Goal: Navigation & Orientation: Go to known website

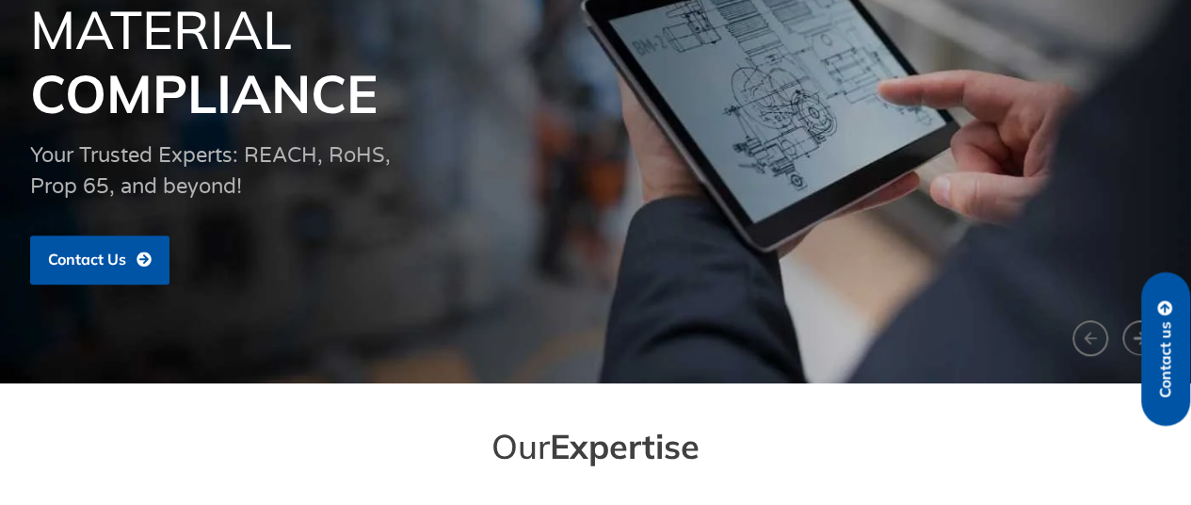
scroll to position [2749, 0]
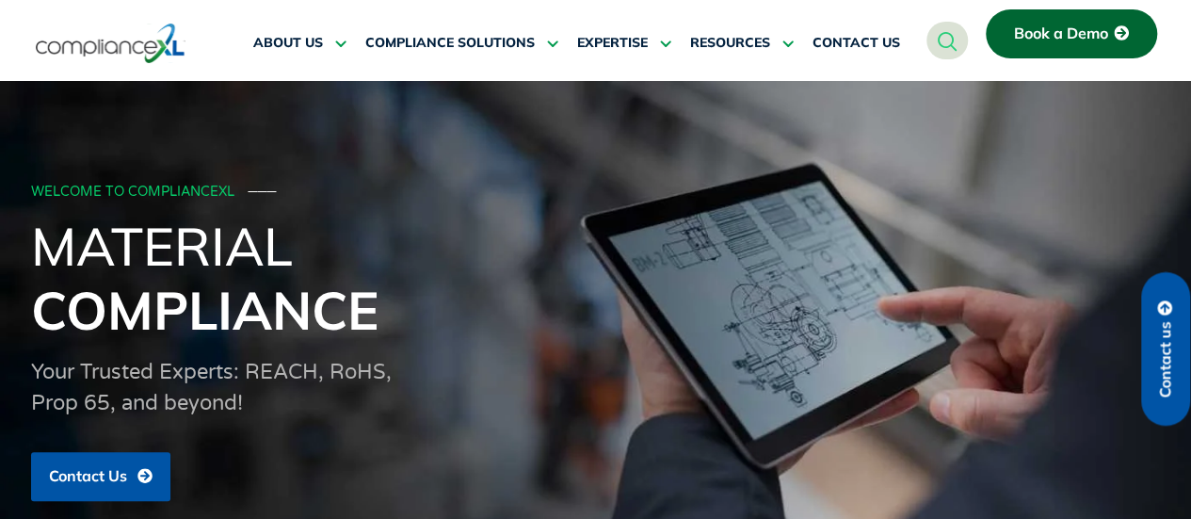
scroll to position [5474, 0]
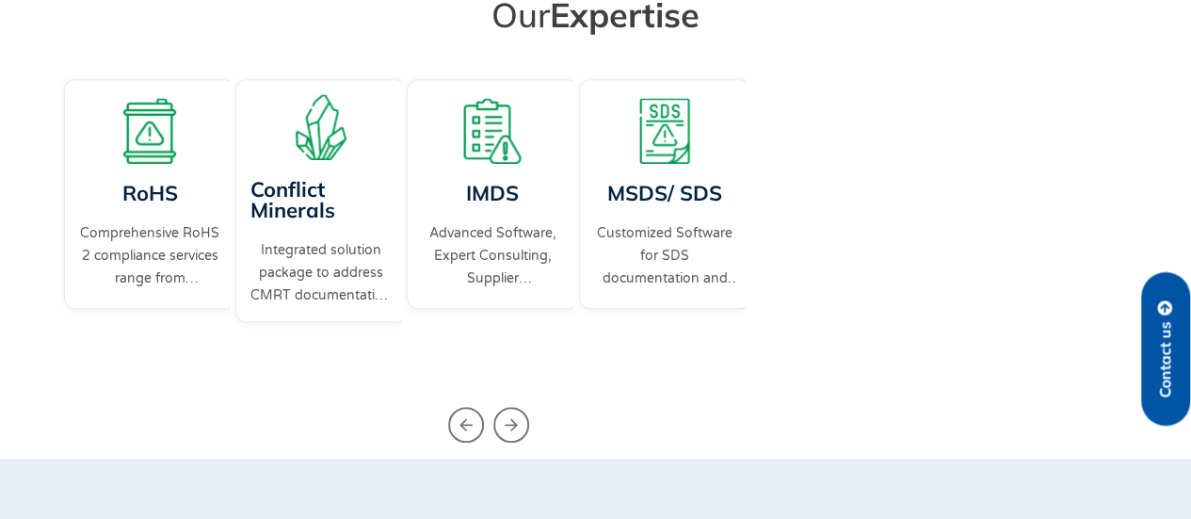
scroll to position [5474, 0]
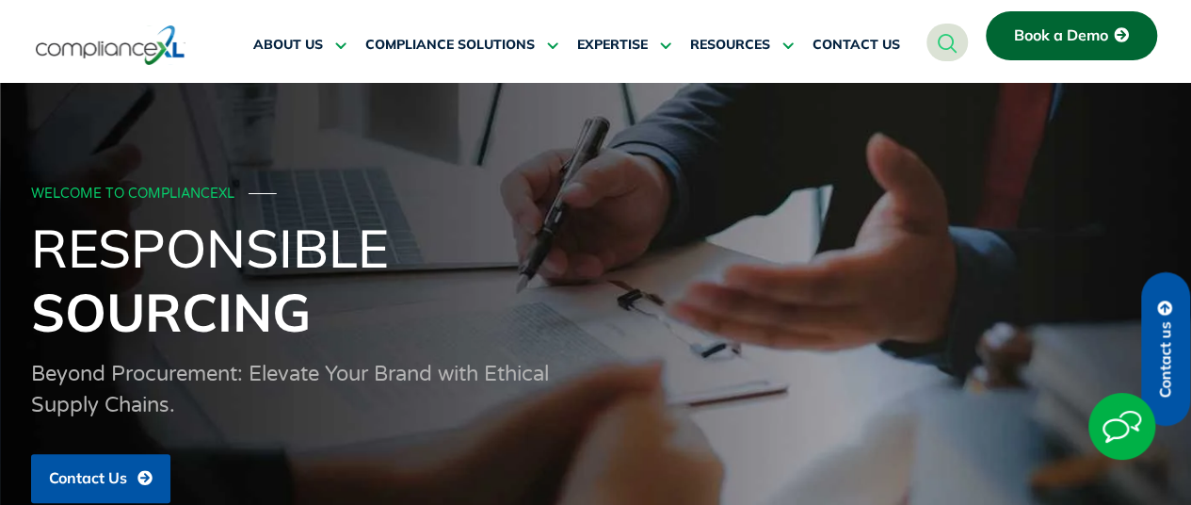
scroll to position [4413, 0]
